Goal: Task Accomplishment & Management: Use online tool/utility

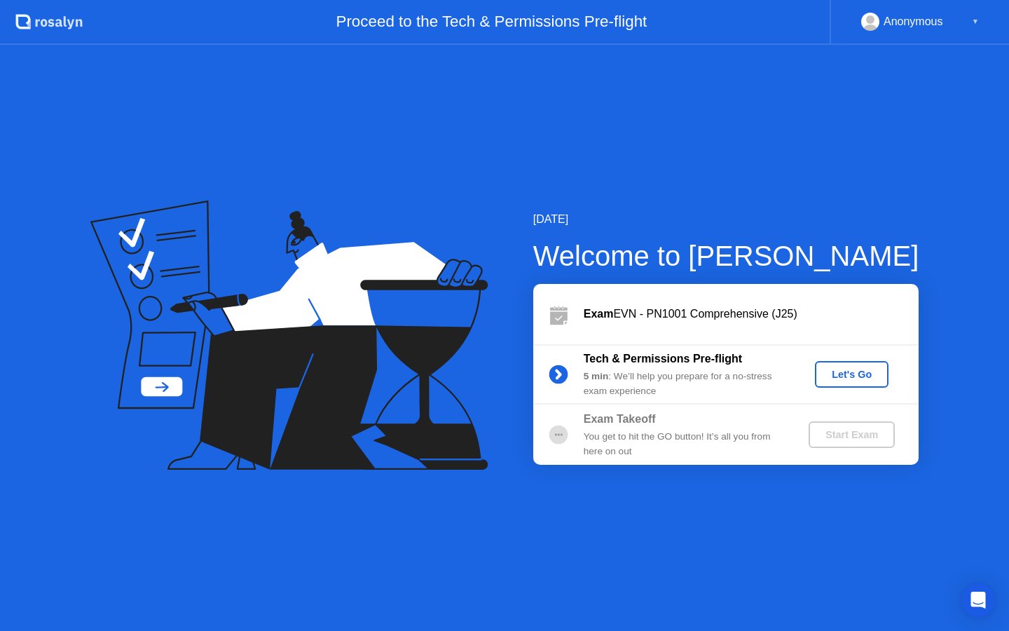
click at [860, 378] on div "Let's Go" at bounding box center [851, 374] width 62 height 11
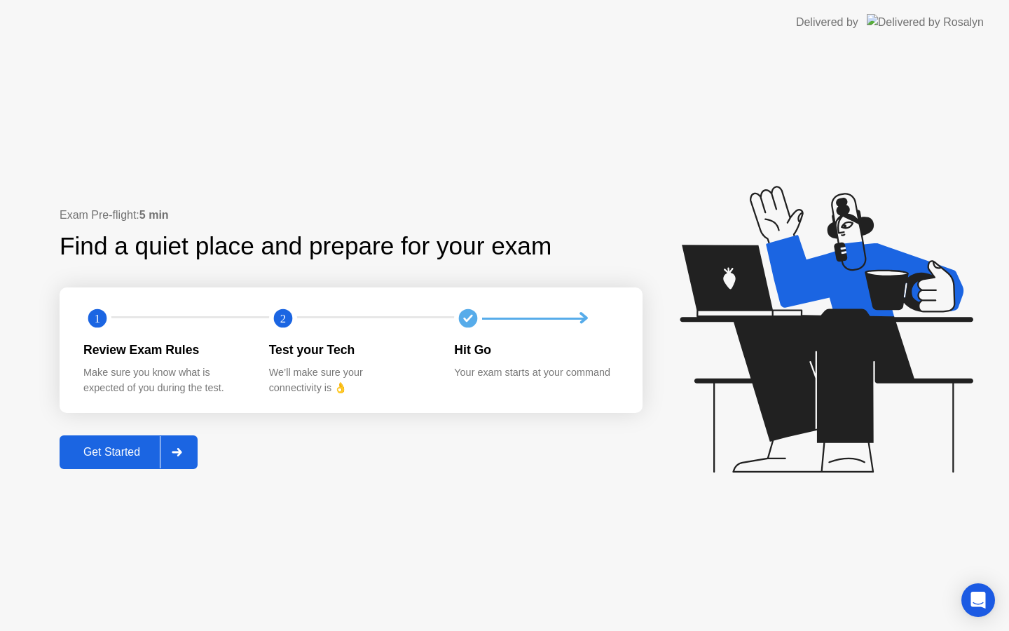
click at [120, 446] on div "Get Started" at bounding box center [112, 452] width 96 height 13
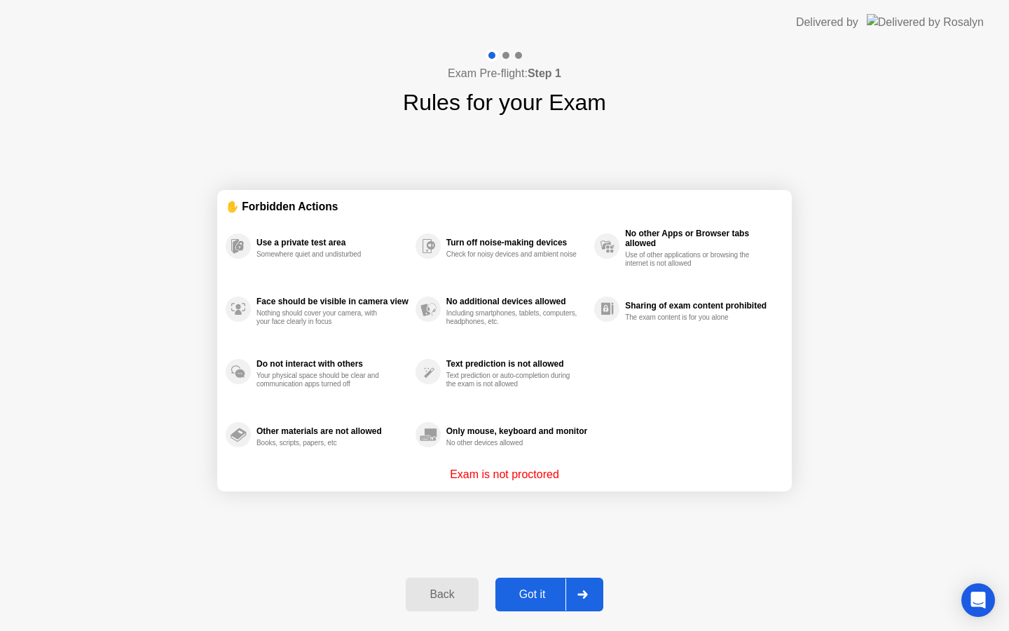
click at [510, 593] on div "Got it" at bounding box center [533, 594] width 66 height 13
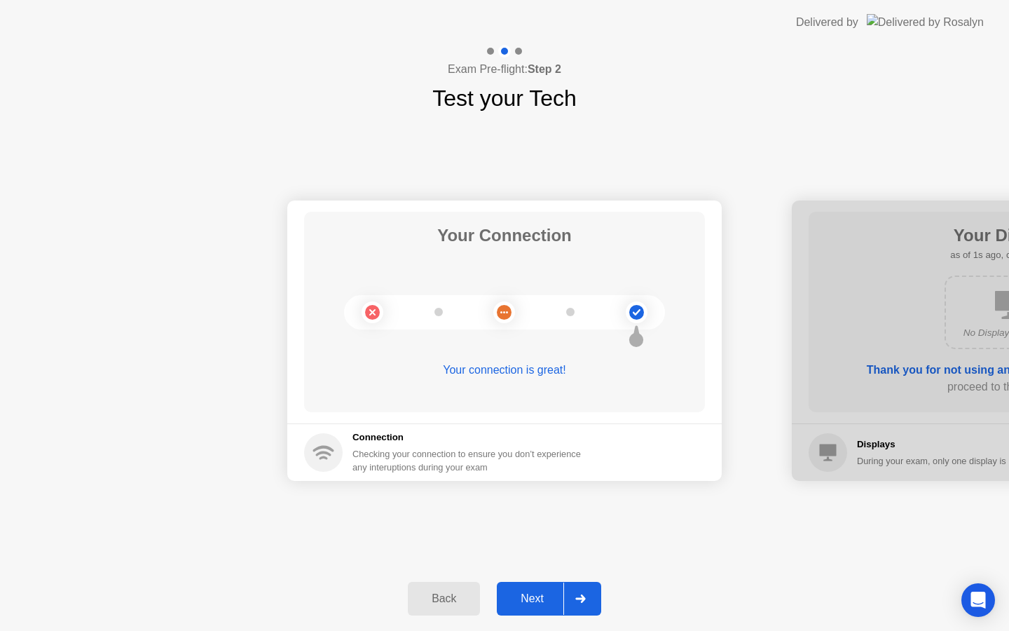
click at [511, 593] on div "Next" at bounding box center [532, 598] width 62 height 13
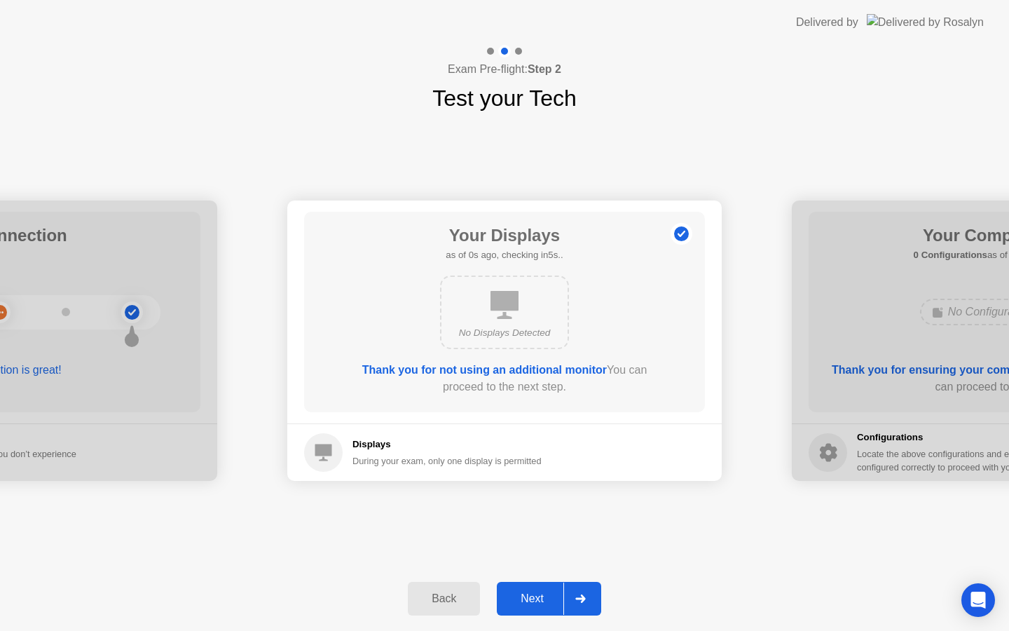
click at [511, 593] on div "Next" at bounding box center [532, 598] width 62 height 13
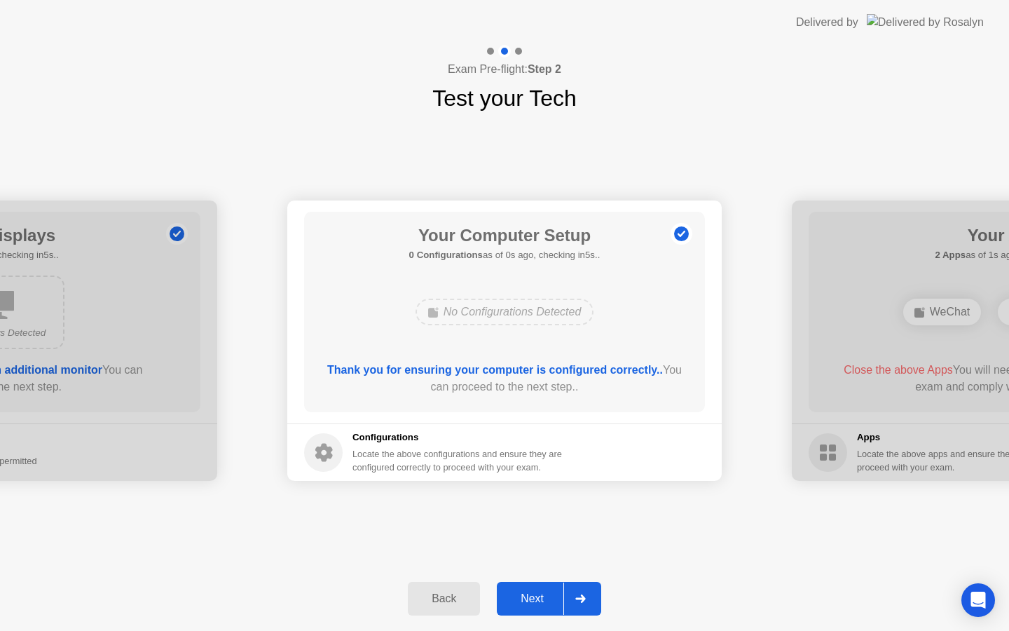
click at [511, 593] on div "Next" at bounding box center [532, 598] width 62 height 13
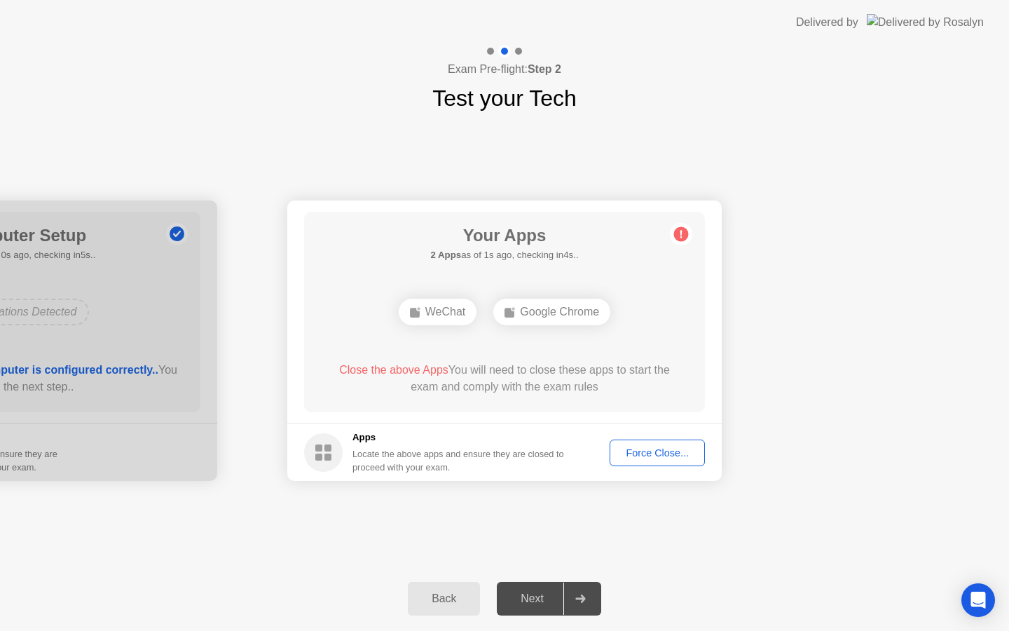
click at [643, 453] on div "Force Close..." at bounding box center [656, 452] width 85 height 11
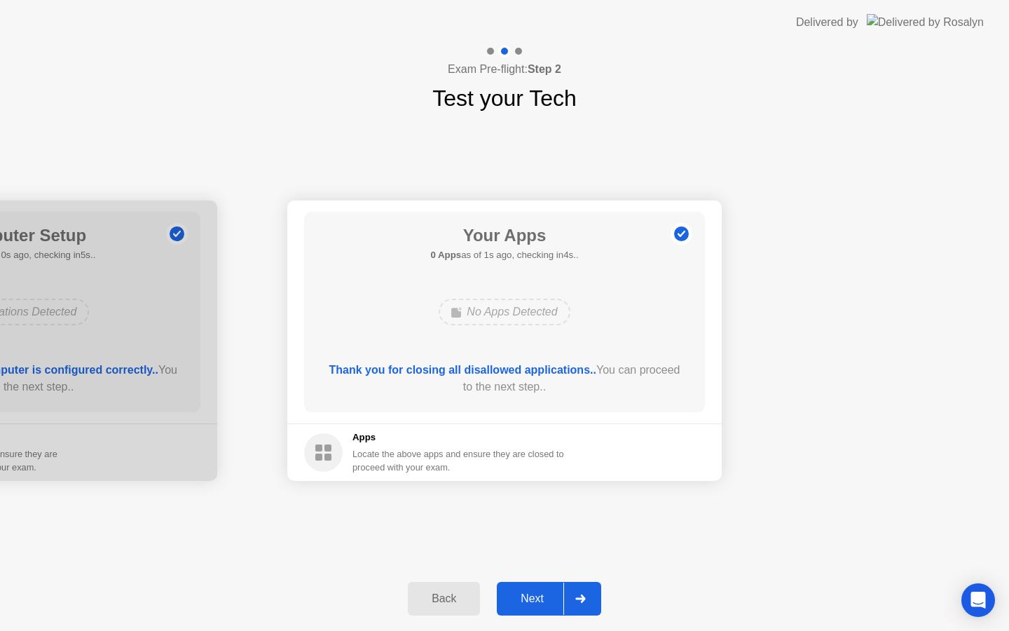
click at [512, 603] on div "Next" at bounding box center [532, 598] width 62 height 13
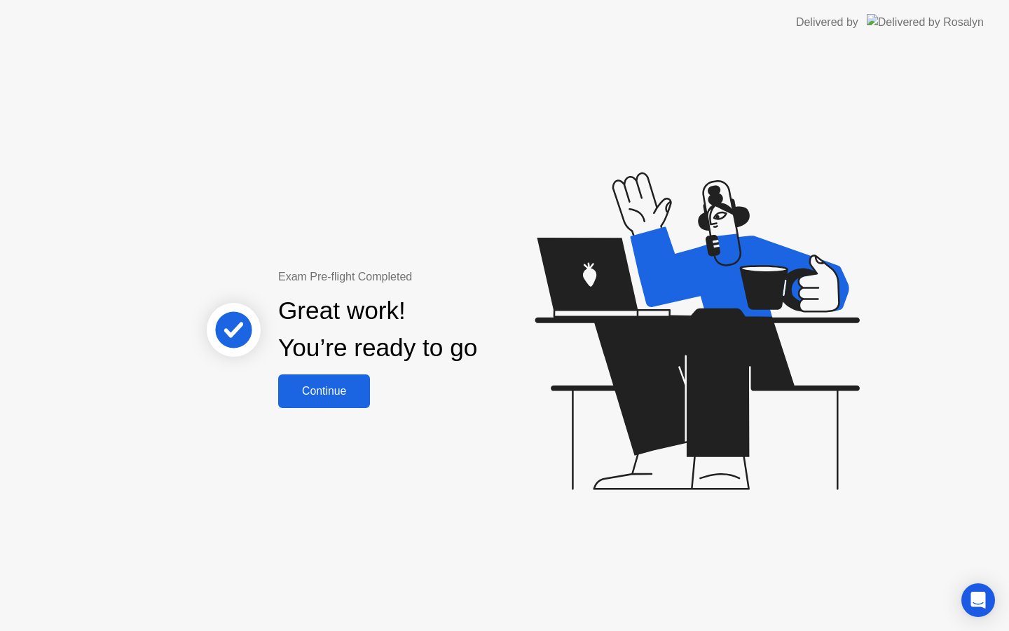
click at [334, 385] on div "Continue" at bounding box center [323, 391] width 83 height 13
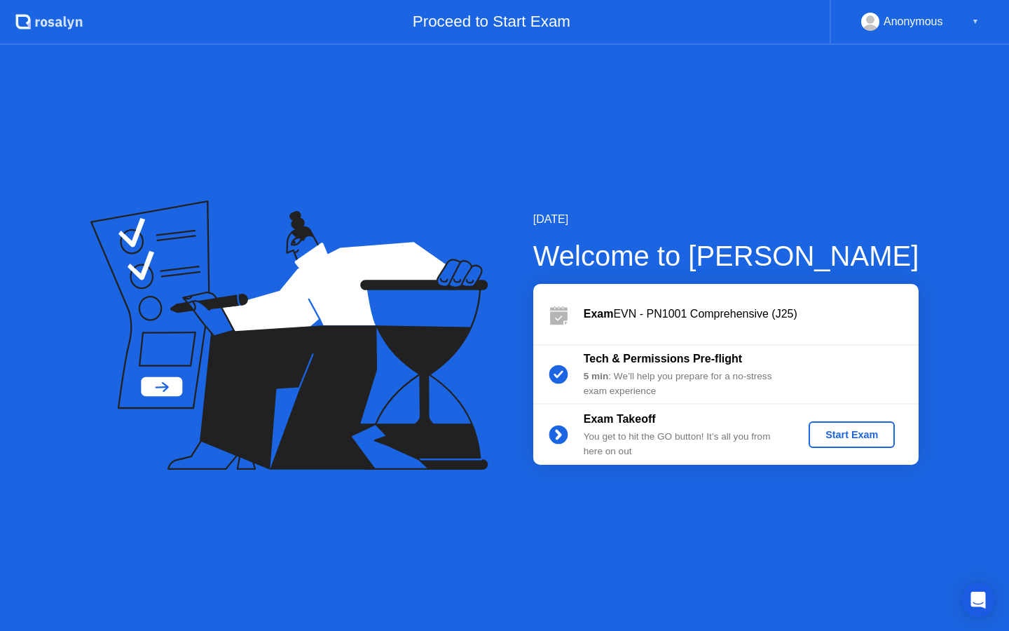
click at [872, 431] on div "Start Exam" at bounding box center [851, 434] width 75 height 11
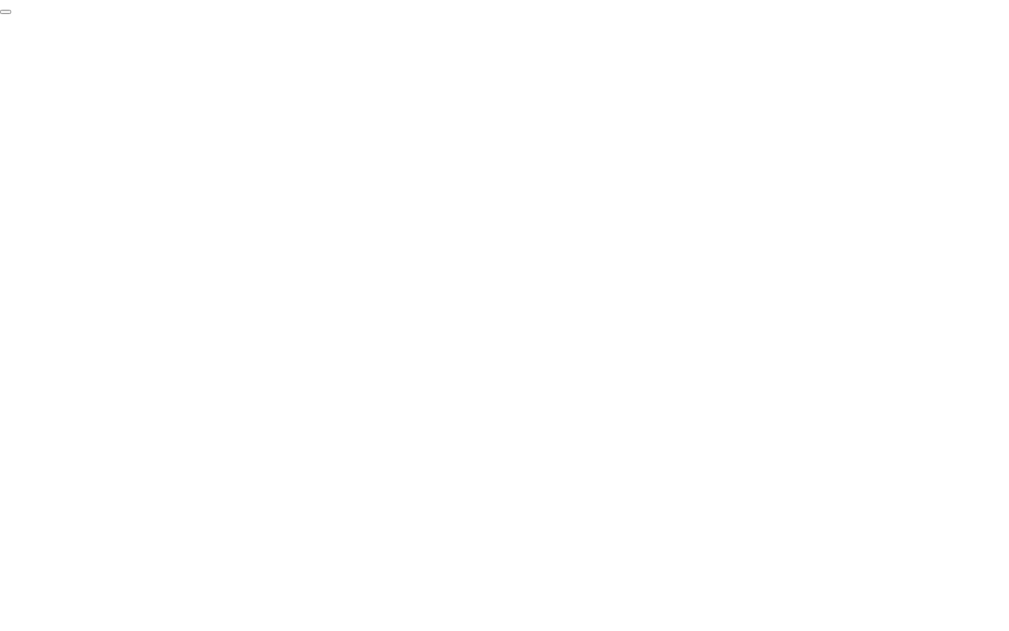
click at [11, 14] on button "End Proctoring Session" at bounding box center [5, 12] width 11 height 4
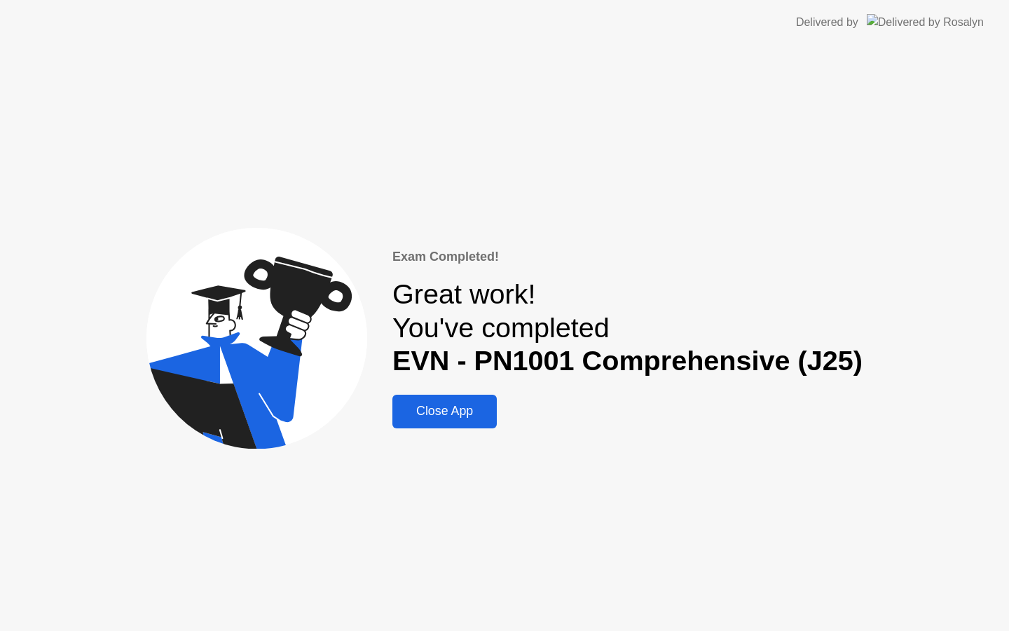
click at [464, 418] on div "Close App" at bounding box center [445, 411] width 96 height 15
